Goal: Navigation & Orientation: Find specific page/section

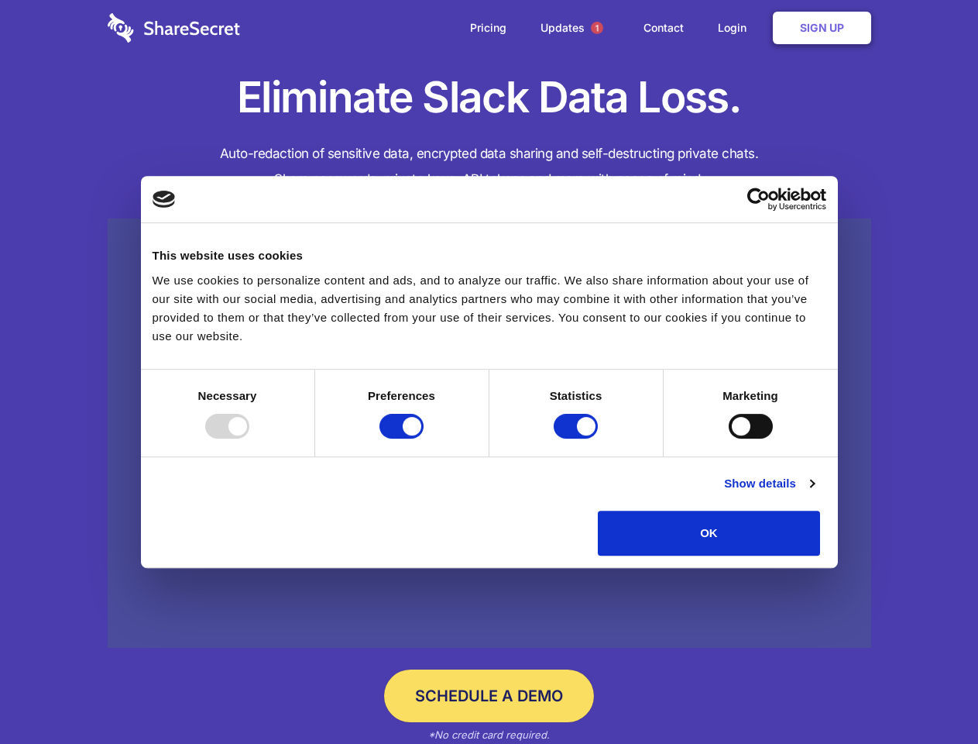
click at [249, 438] on div at bounding box center [227, 426] width 44 height 25
click at [424, 438] on input "Preferences" at bounding box center [402, 426] width 44 height 25
checkbox input "false"
click at [578, 438] on input "Statistics" at bounding box center [576, 426] width 44 height 25
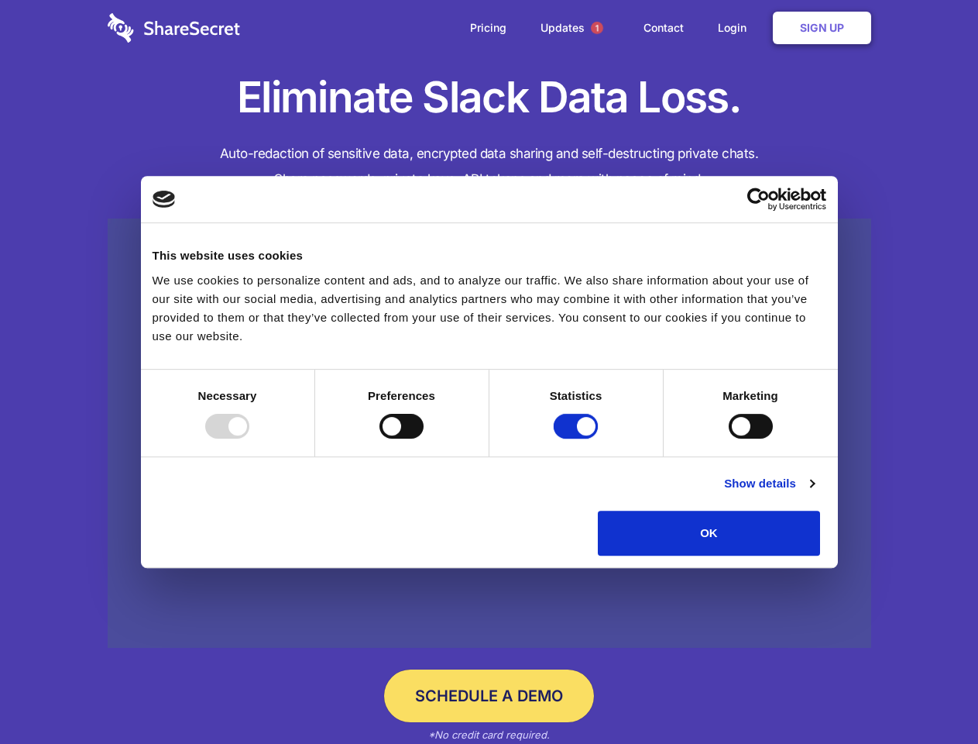
checkbox input "false"
click at [729, 438] on input "Marketing" at bounding box center [751, 426] width 44 height 25
checkbox input "true"
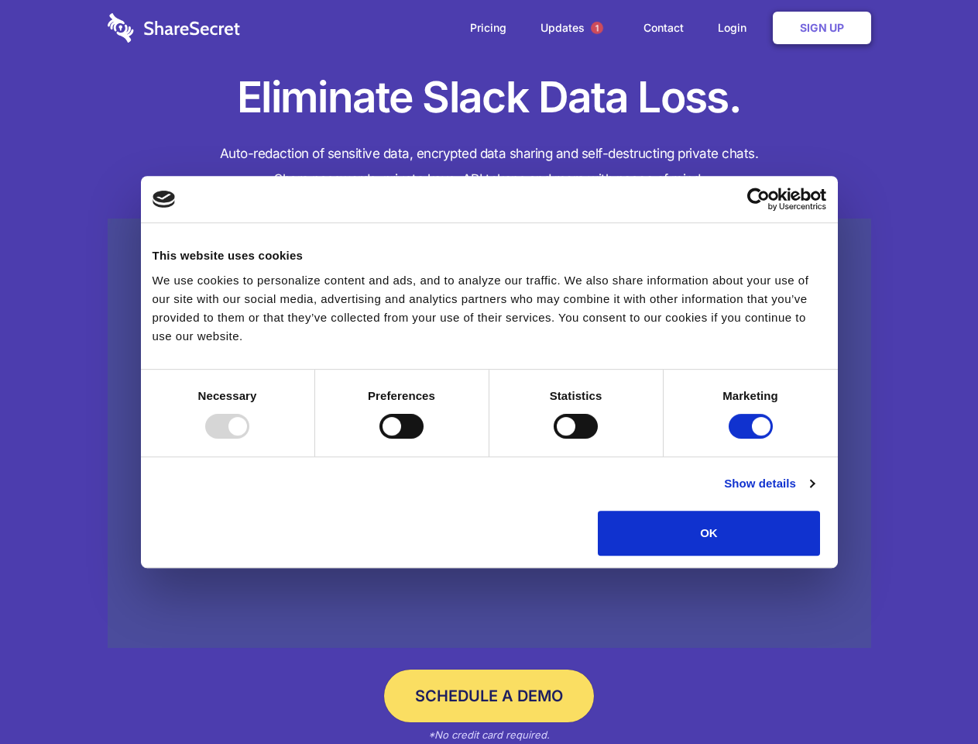
click at [814, 493] on link "Show details" at bounding box center [769, 483] width 90 height 19
click at [0, 0] on li "Necessary 7 Necessary cookies help make a website usable by enabling basic func…" at bounding box center [0, 0] width 0 height 0
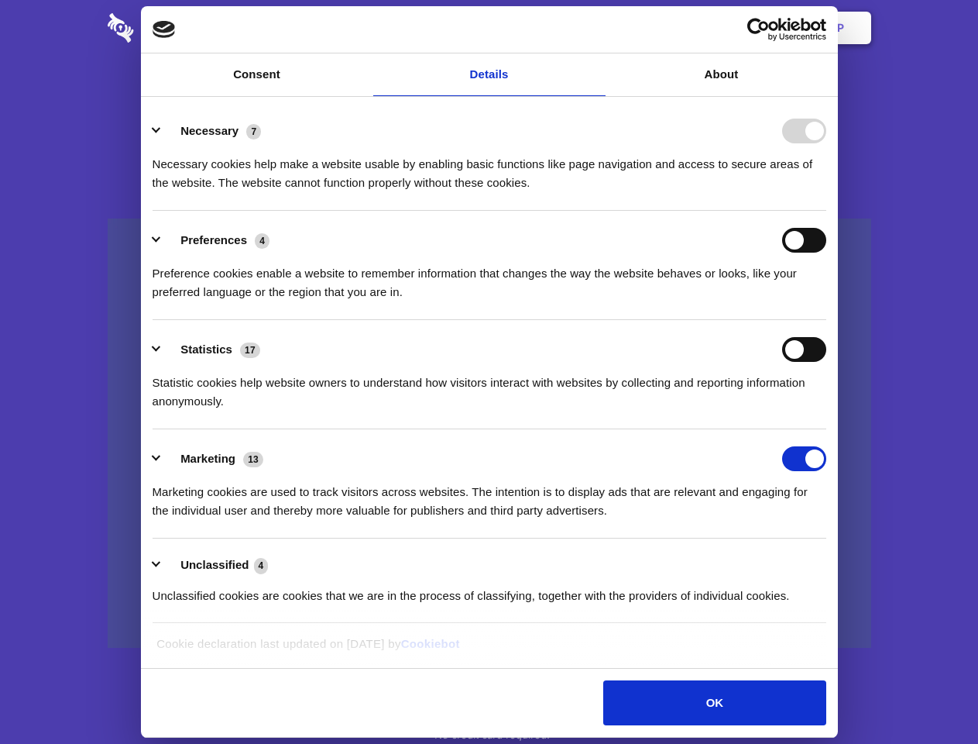
click at [596, 28] on span "1" at bounding box center [597, 28] width 12 height 12
